Goal: Task Accomplishment & Management: Manage account settings

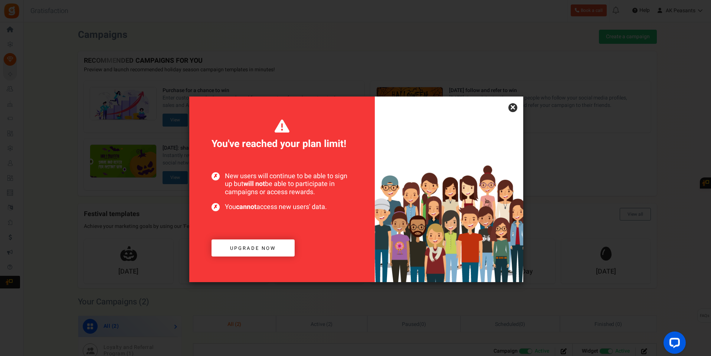
click at [515, 109] on link "×" at bounding box center [512, 107] width 9 height 9
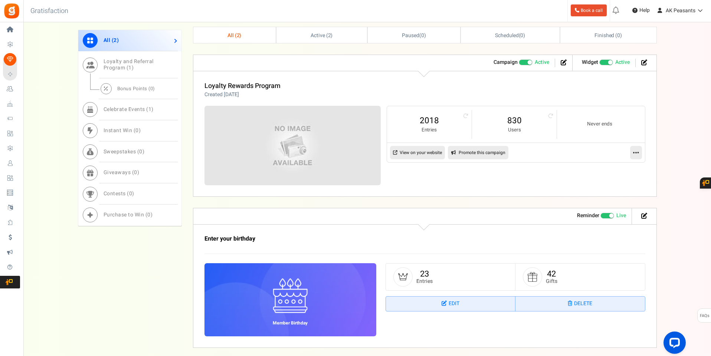
scroll to position [297, 0]
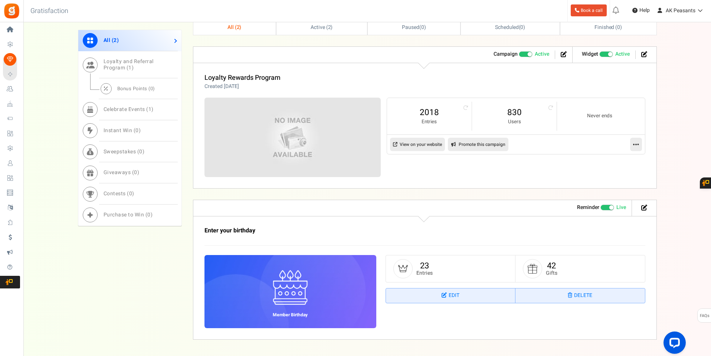
click at [434, 147] on link "View on your website" at bounding box center [417, 144] width 55 height 13
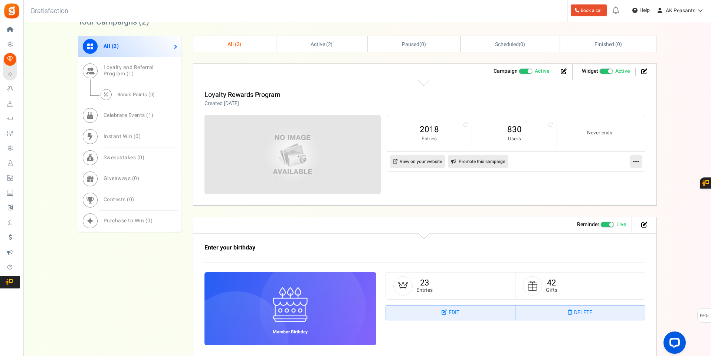
scroll to position [210, 0]
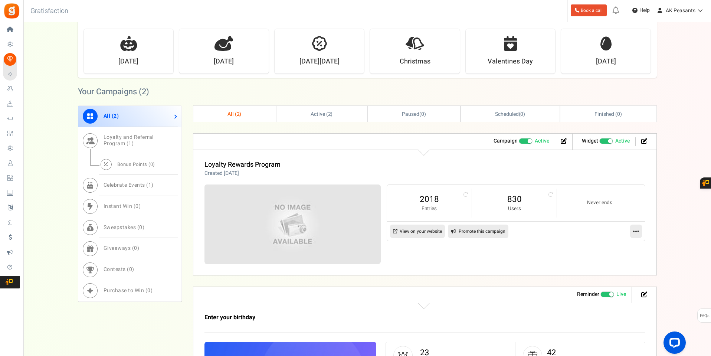
click at [631, 229] on link at bounding box center [636, 230] width 12 height 13
click at [608, 249] on link "Edit" at bounding box center [612, 249] width 55 height 14
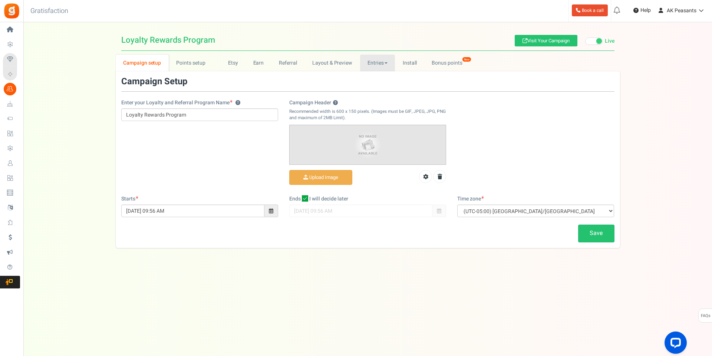
click at [371, 64] on link "Entries" at bounding box center [377, 63] width 35 height 17
click at [380, 91] on link "Referral entries" at bounding box center [389, 90] width 59 height 11
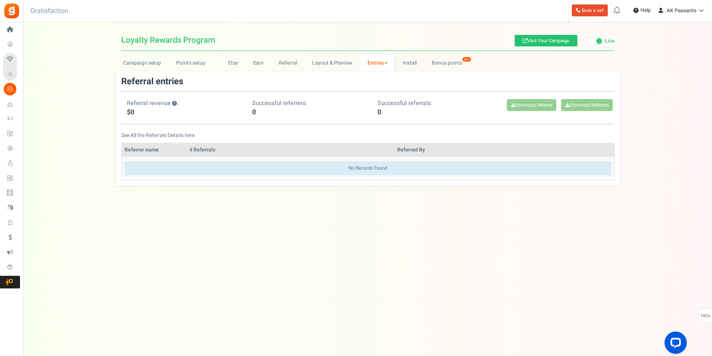
click at [136, 234] on div "Under maintenance we will be back soon We apologize for any inconvenience. The …" at bounding box center [367, 163] width 689 height 282
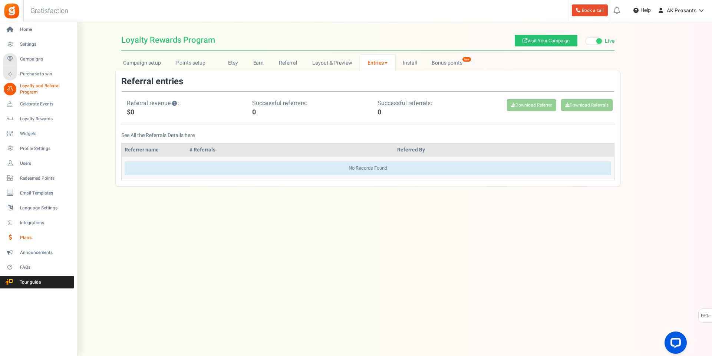
click at [23, 236] on span "Plans" at bounding box center [46, 237] width 52 height 6
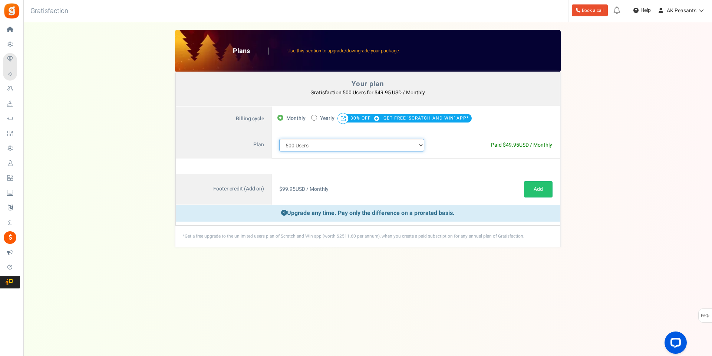
click at [382, 144] on select "100 Users 200 Users 500 Users 1000 Users 2000 Users 3000 Users 4000 Users 5000 …" at bounding box center [351, 145] width 145 height 13
select select "880"
click at [279, 139] on select "100 Users 200 Users 500 Users 1000 Users 2000 Users 3000 Users 4000 Users 5000 …" at bounding box center [351, 145] width 145 height 13
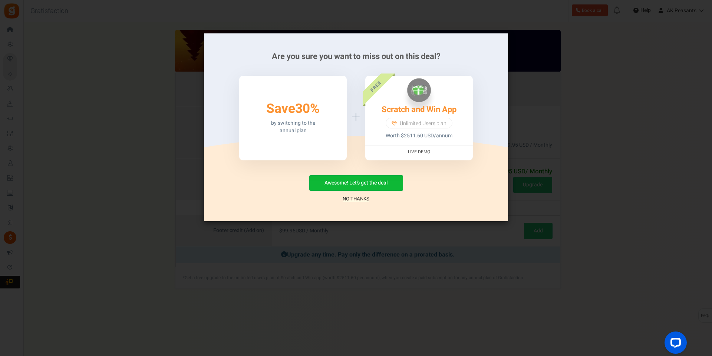
click at [363, 197] on link "No Thanks" at bounding box center [356, 198] width 27 height 7
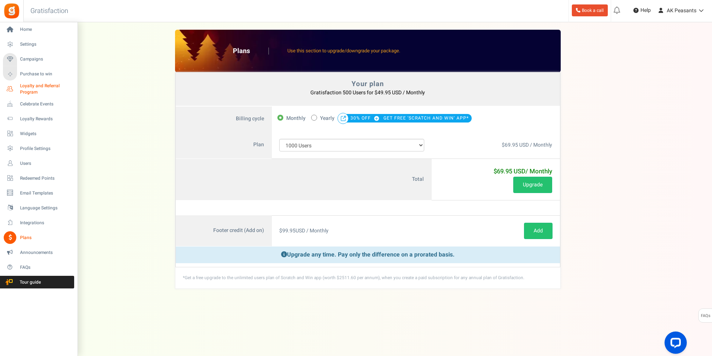
click at [41, 83] on span "Loyalty and Referral Program" at bounding box center [47, 89] width 54 height 13
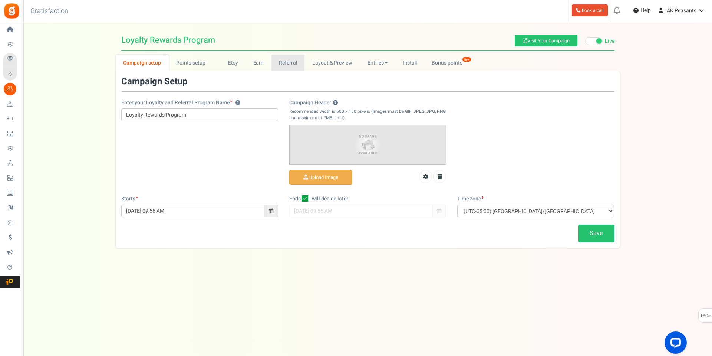
click at [292, 67] on link "Referral" at bounding box center [288, 63] width 33 height 17
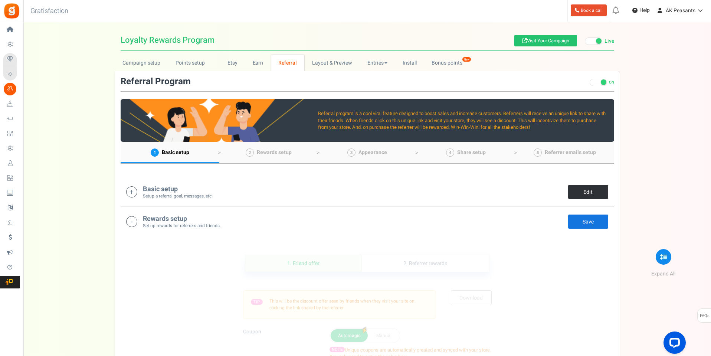
click at [589, 195] on link "Edit" at bounding box center [588, 191] width 41 height 15
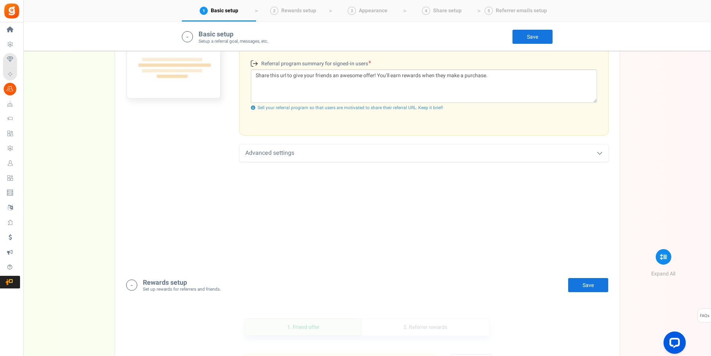
scroll to position [303, 0]
click at [437, 154] on div "Advanced settings" at bounding box center [423, 152] width 369 height 17
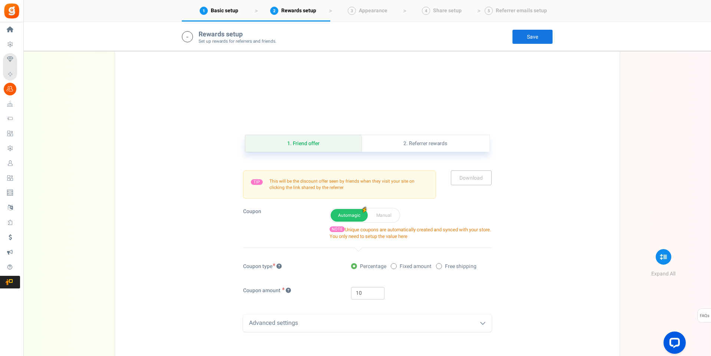
scroll to position [563, 0]
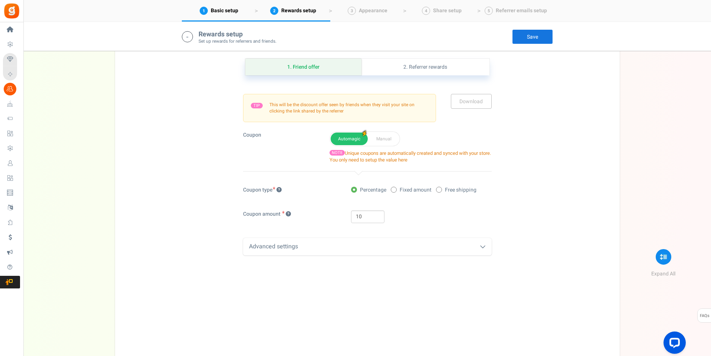
click at [445, 243] on div "Advanced settings" at bounding box center [367, 246] width 249 height 17
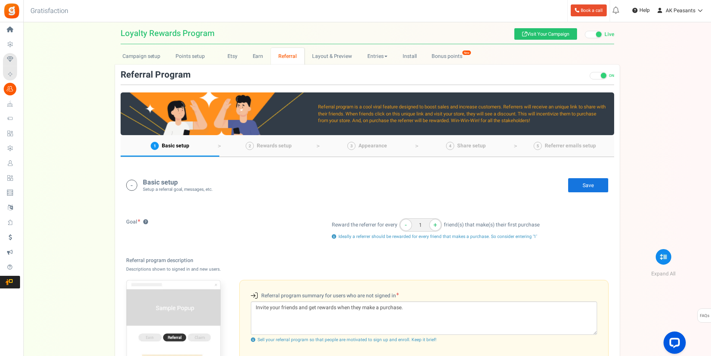
scroll to position [0, 0]
